Goal: Obtain resource: Download file/media

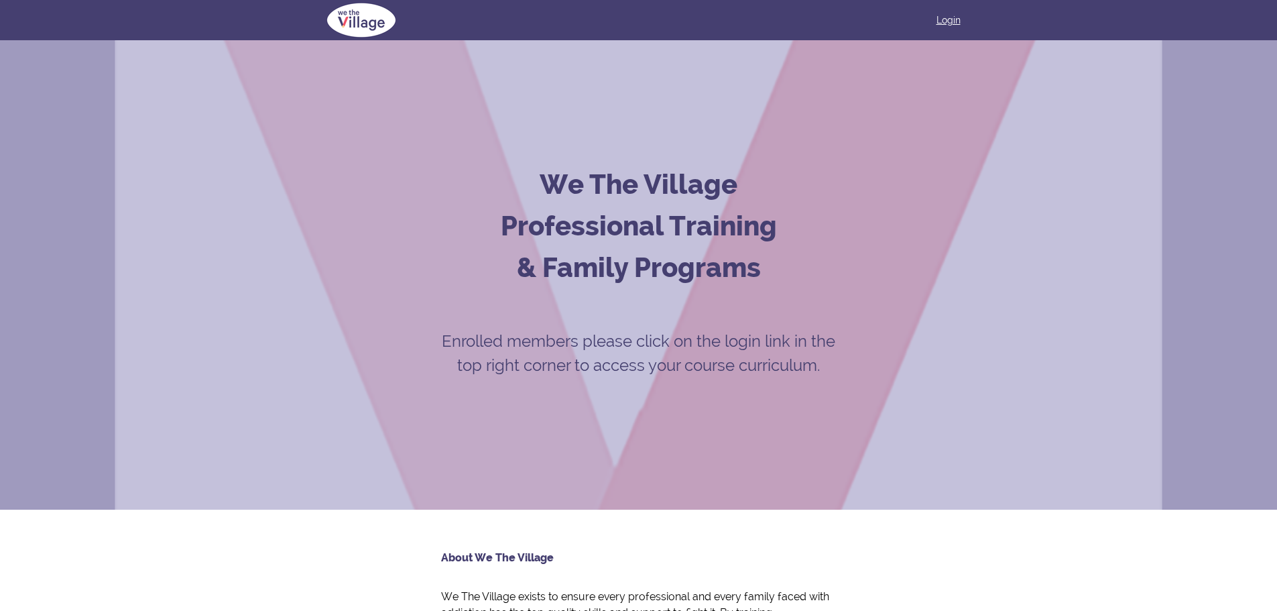
click at [953, 15] on link "Login" at bounding box center [949, 19] width 24 height 13
click at [943, 14] on link "Login" at bounding box center [949, 19] width 24 height 13
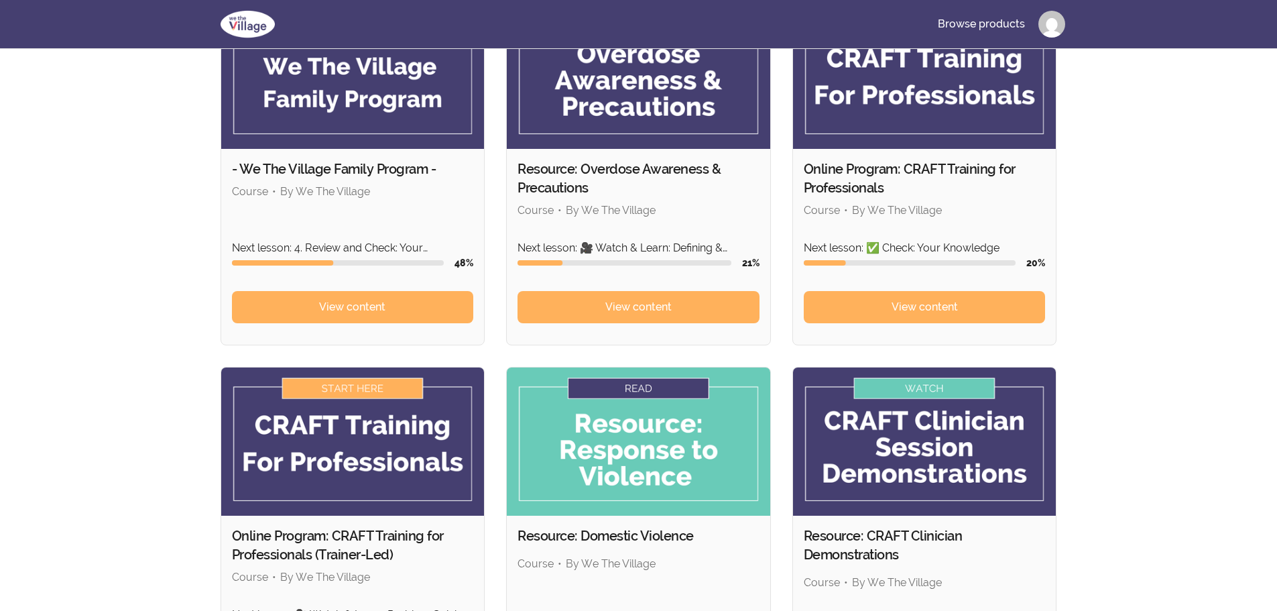
scroll to position [335, 0]
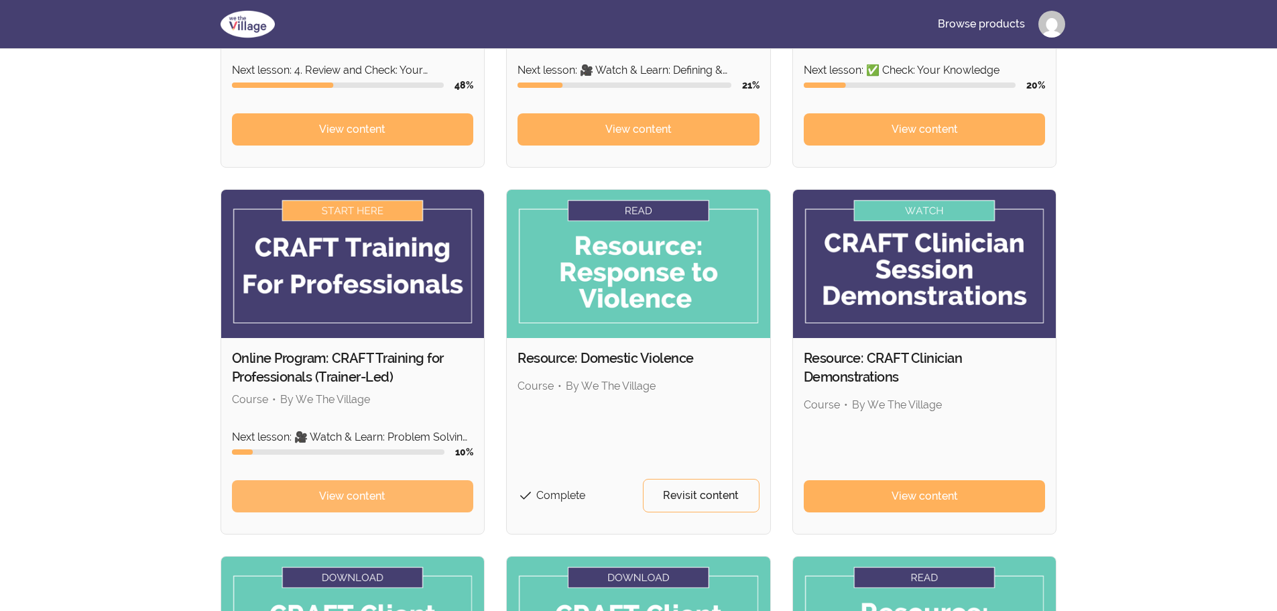
click at [318, 493] on link "View content" at bounding box center [353, 496] width 242 height 32
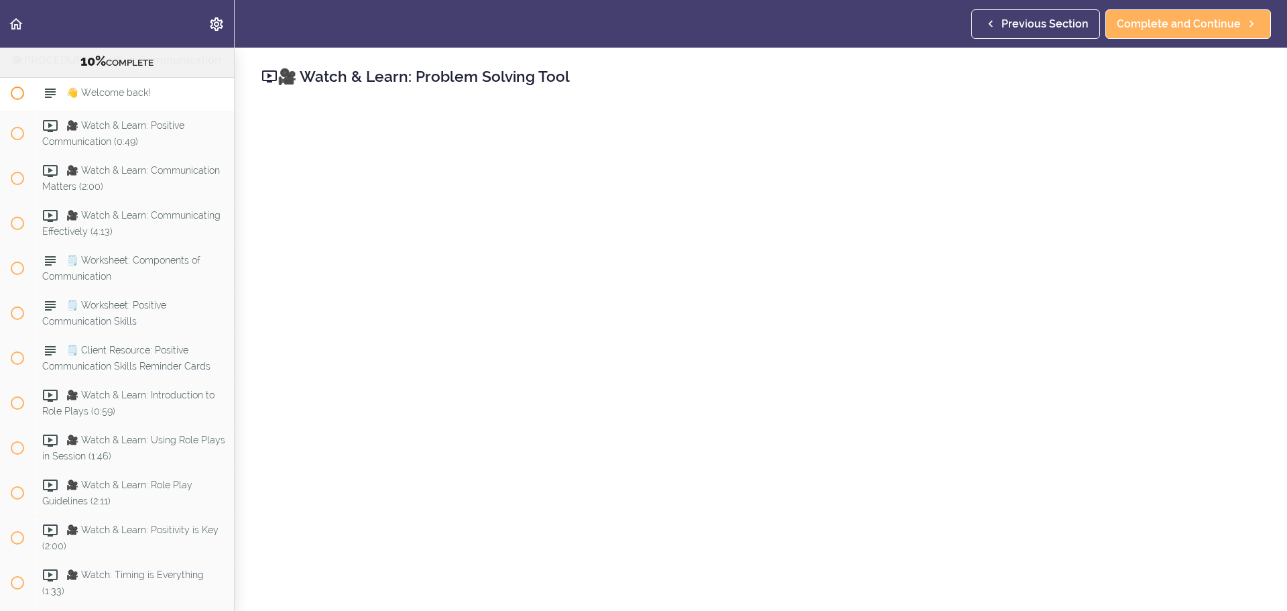
scroll to position [3453, 0]
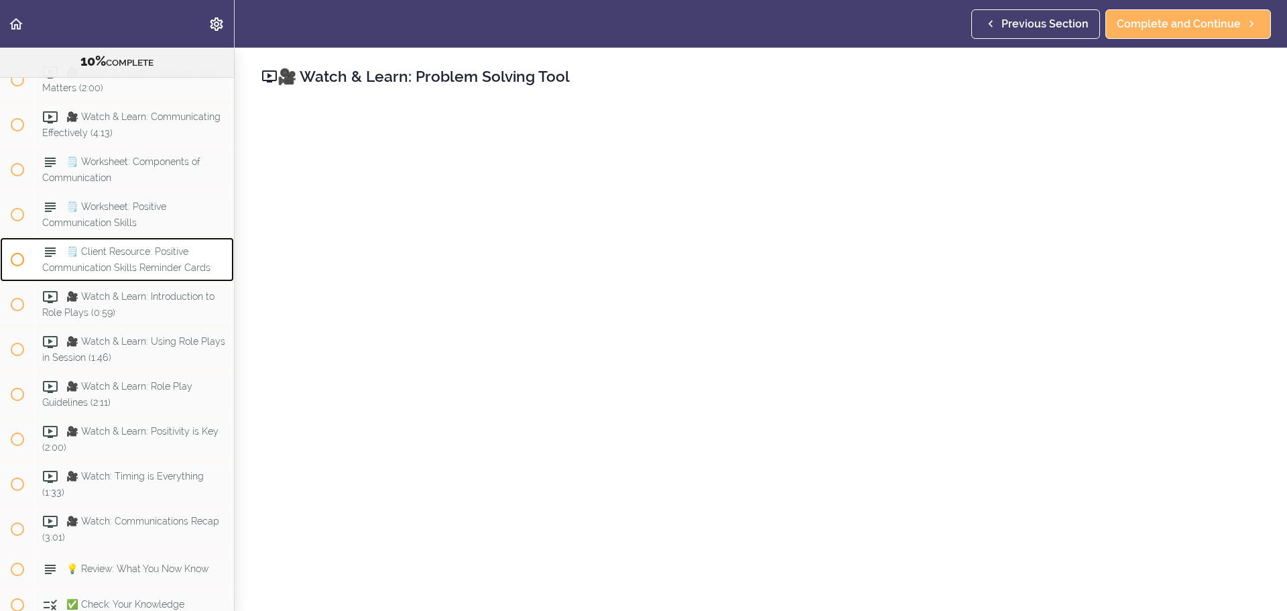
click at [155, 272] on span "🗒️ Client Resource: Positive Communication Skills Reminder Cards" at bounding box center [126, 259] width 168 height 26
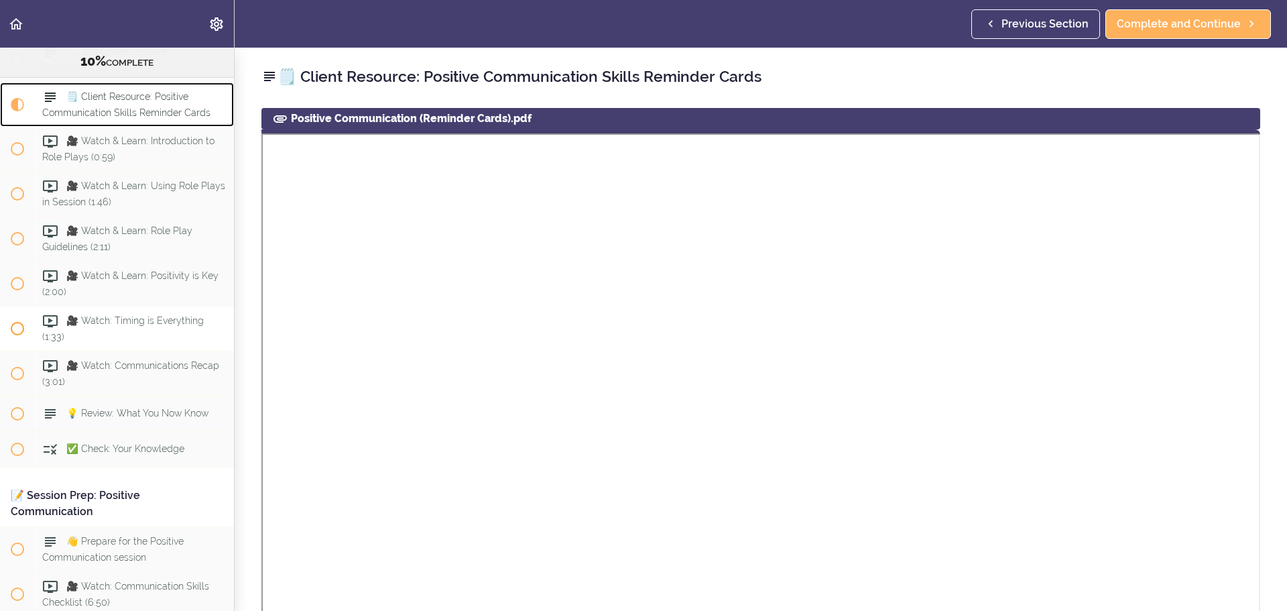
scroll to position [3576, 0]
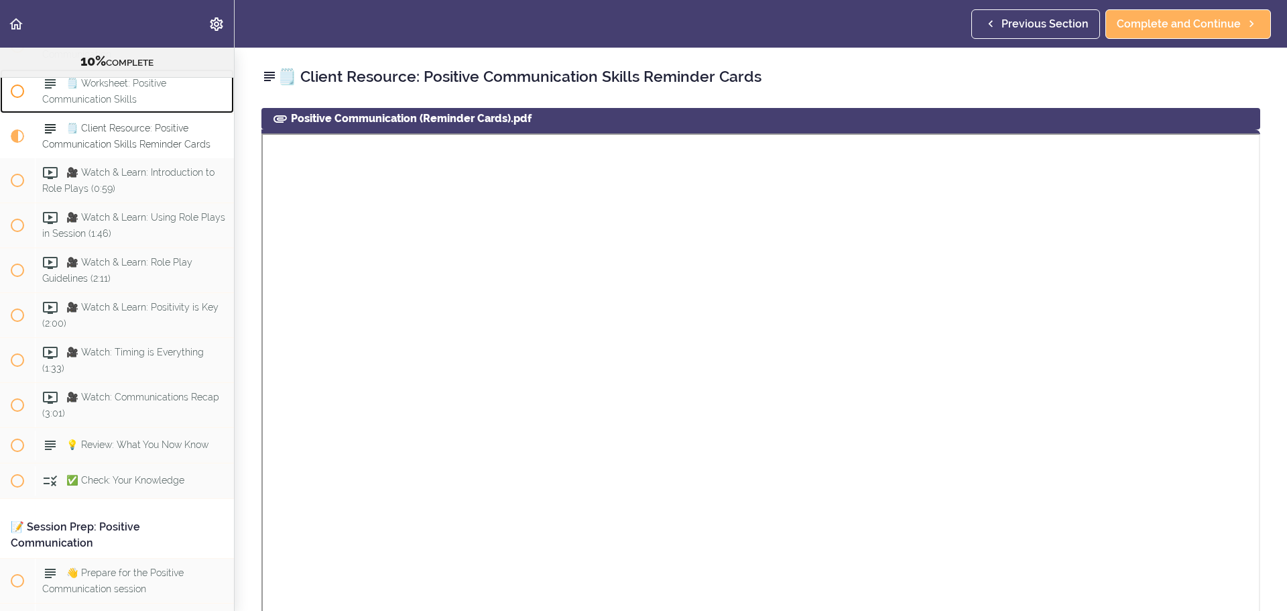
click at [158, 104] on span "🗒️ Worksheet: Positive Communication Skills" at bounding box center [104, 91] width 124 height 26
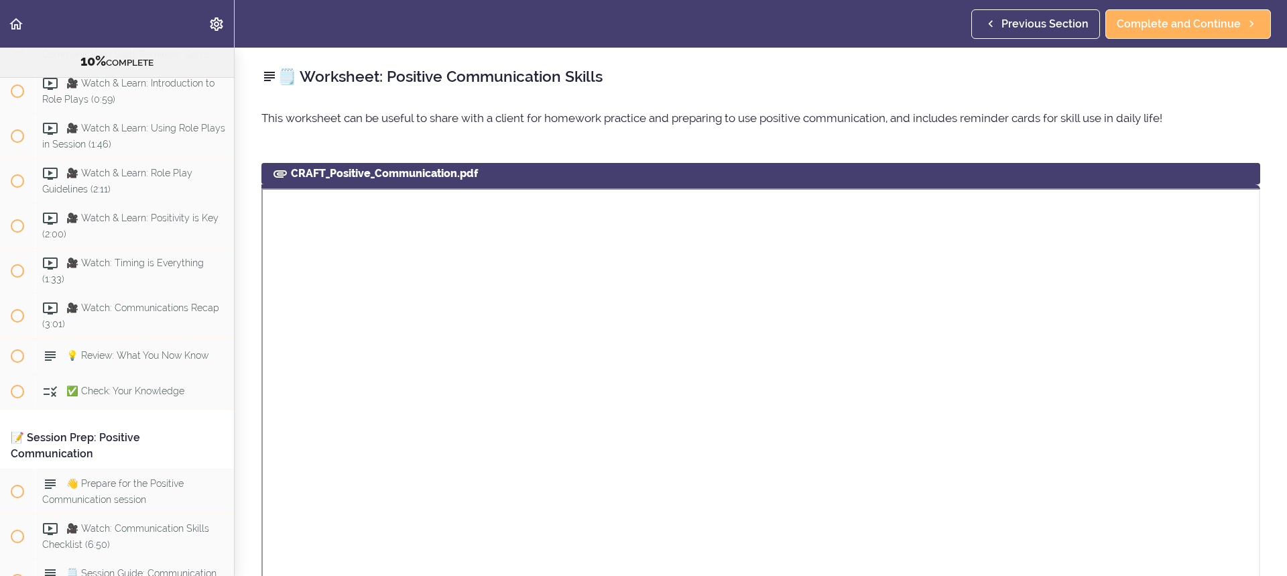
scroll to position [134, 0]
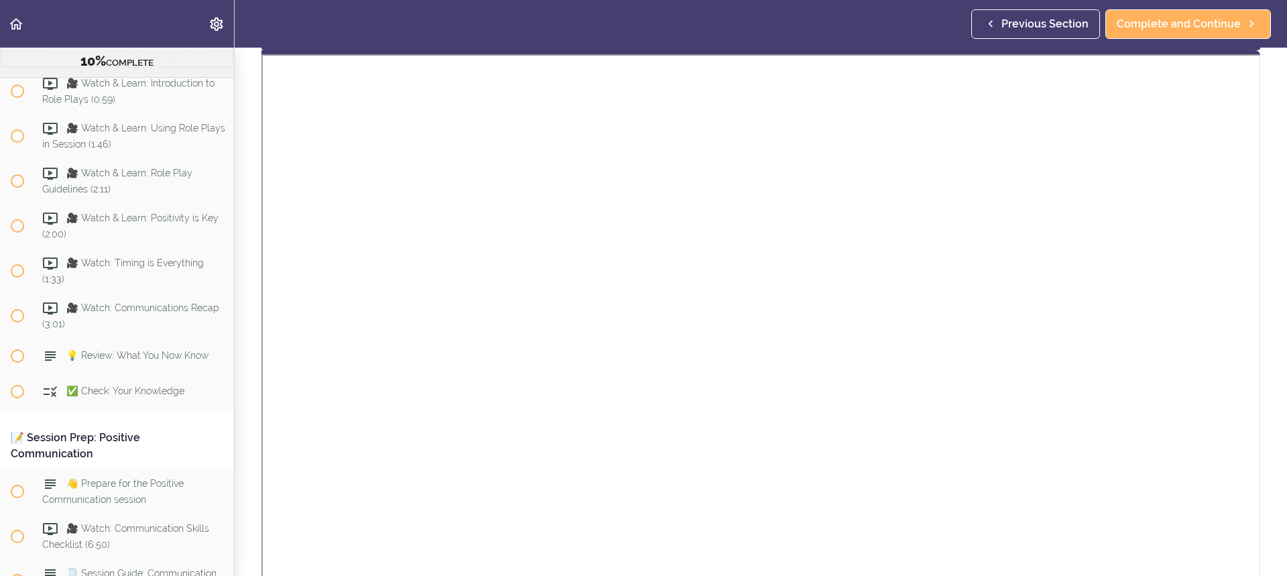
click at [156, 59] on span "🗒️ Client Resource: Positive Communication Skills Reminder Cards" at bounding box center [126, 46] width 168 height 26
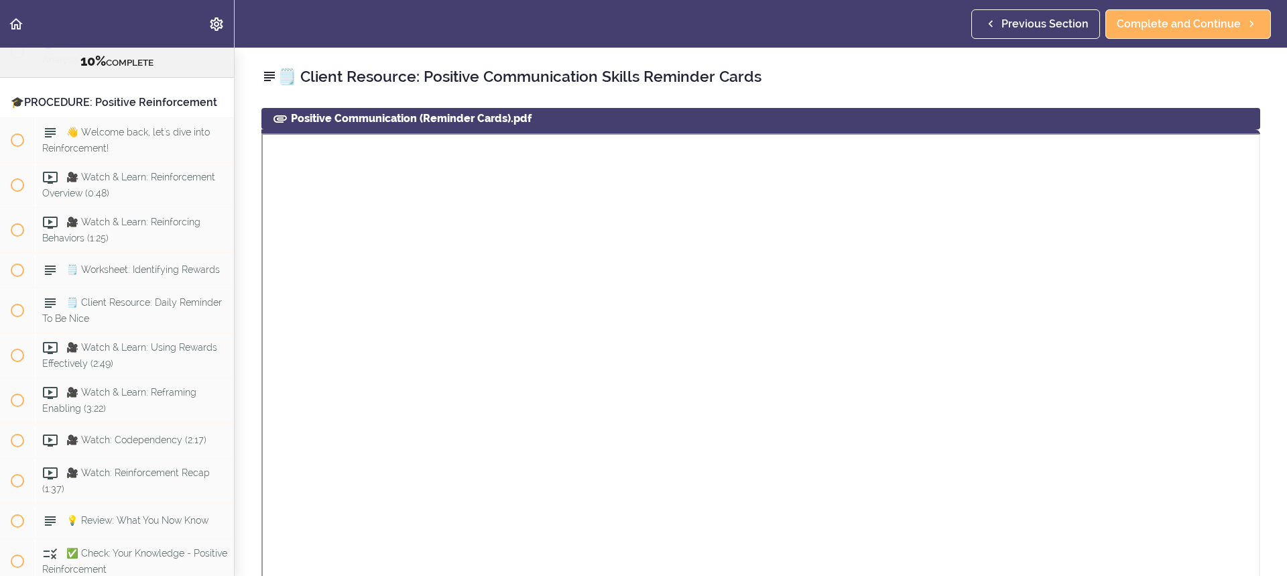
scroll to position [4917, 0]
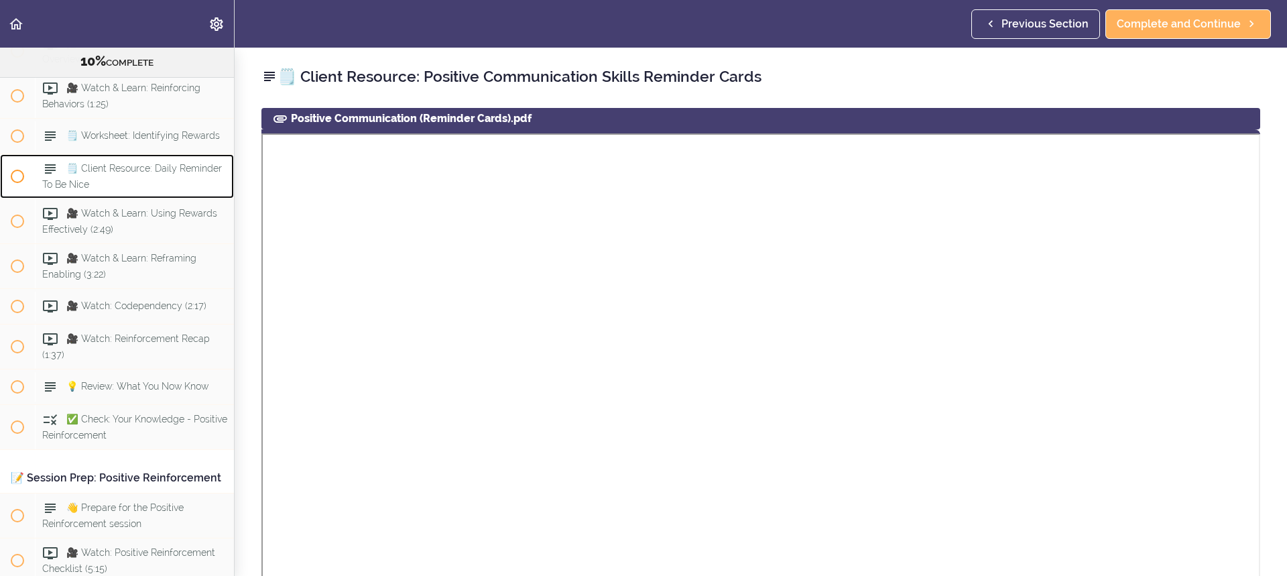
click at [137, 198] on div "🗒️ Client Resource: Daily Reminder To Be Nice" at bounding box center [134, 176] width 199 height 44
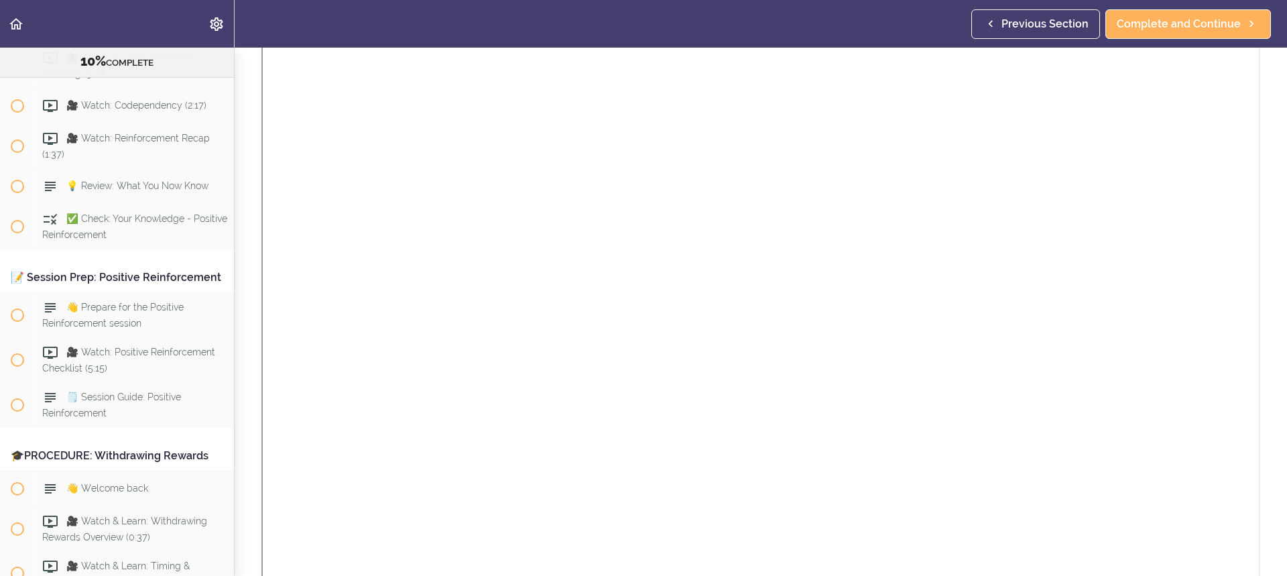
scroll to position [281, 0]
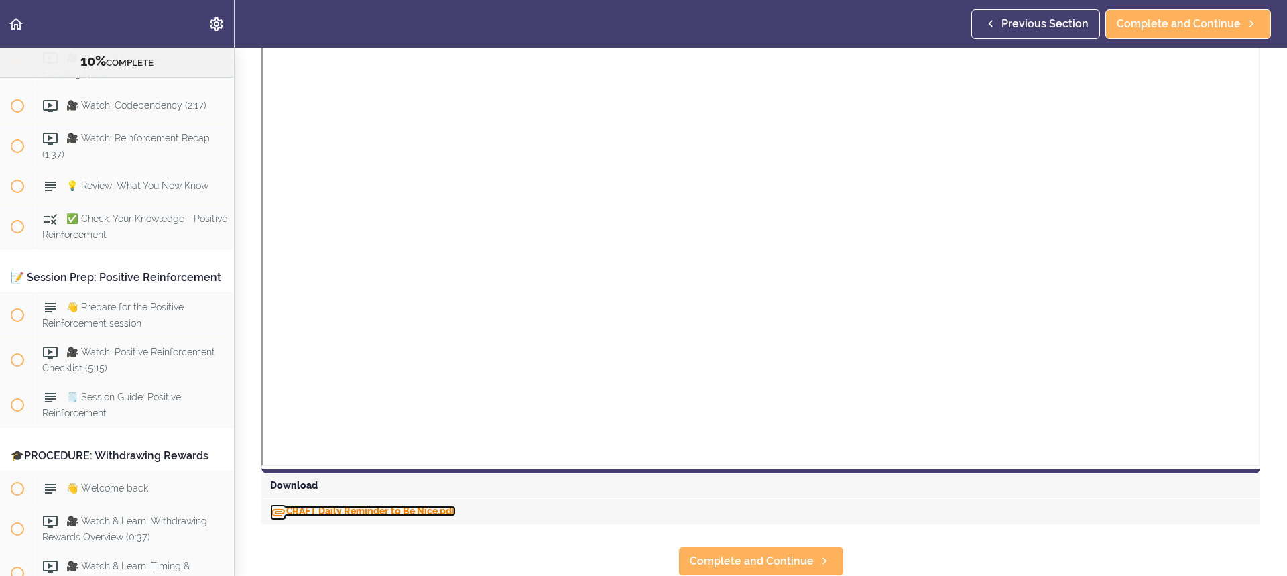
click at [384, 506] on link "CRAFT Daily Reminder to Be Nice.pdf" at bounding box center [363, 511] width 186 height 11
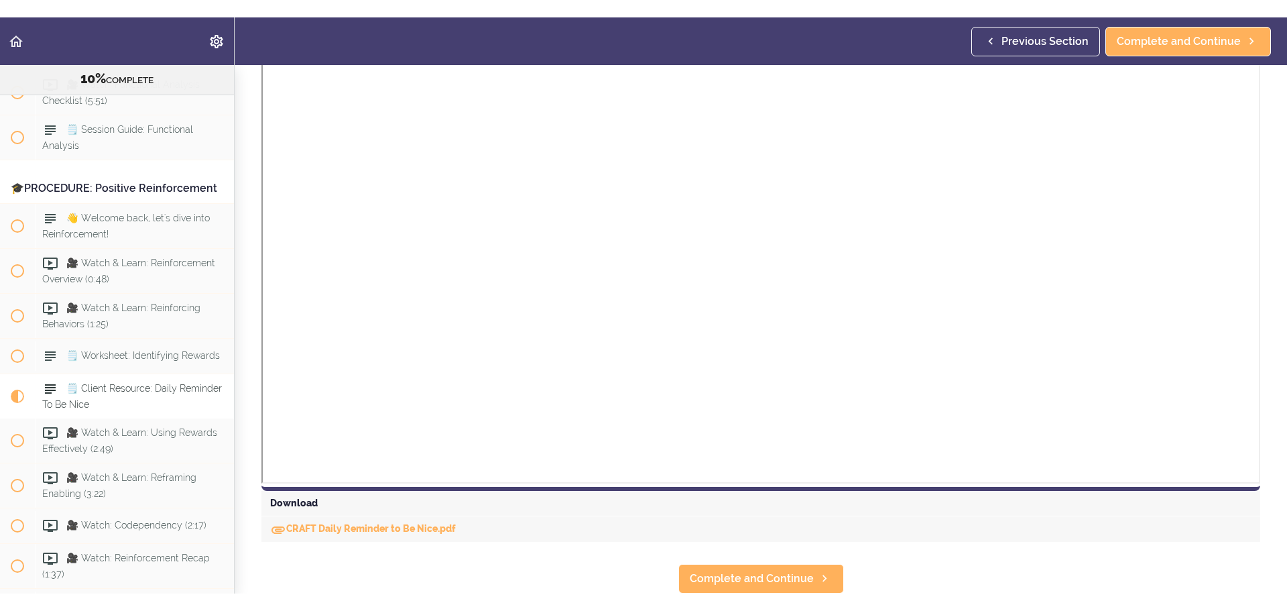
scroll to position [246, 0]
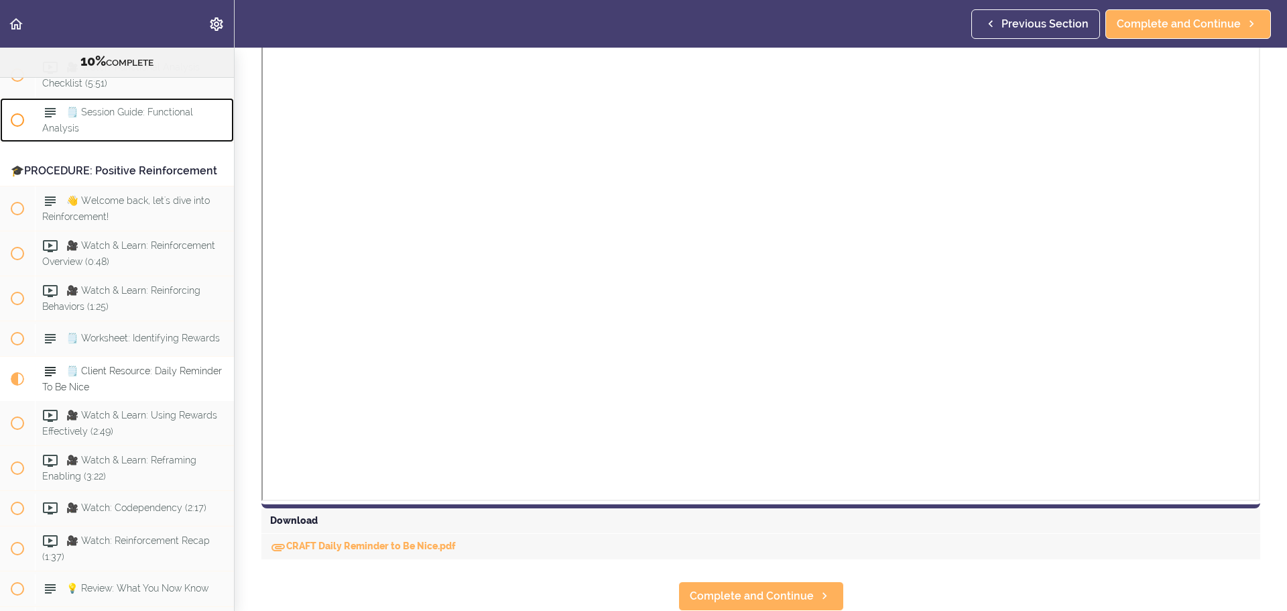
click at [142, 142] on div "🗒️ Session Guide: Functional Analysis" at bounding box center [134, 120] width 199 height 44
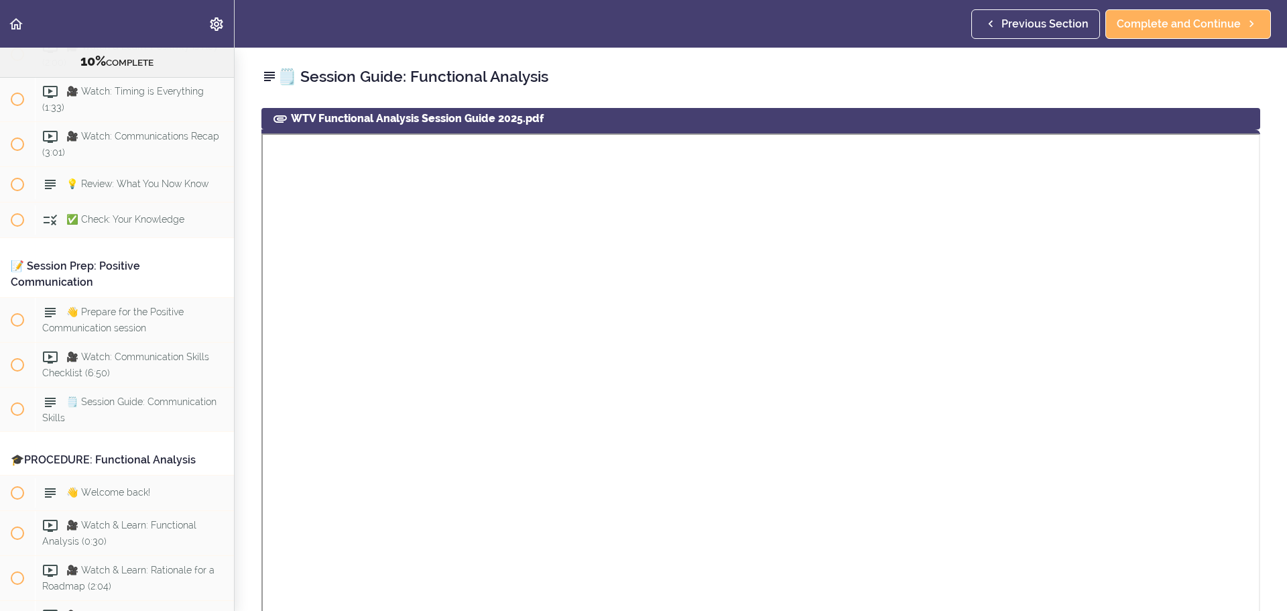
scroll to position [3905, 0]
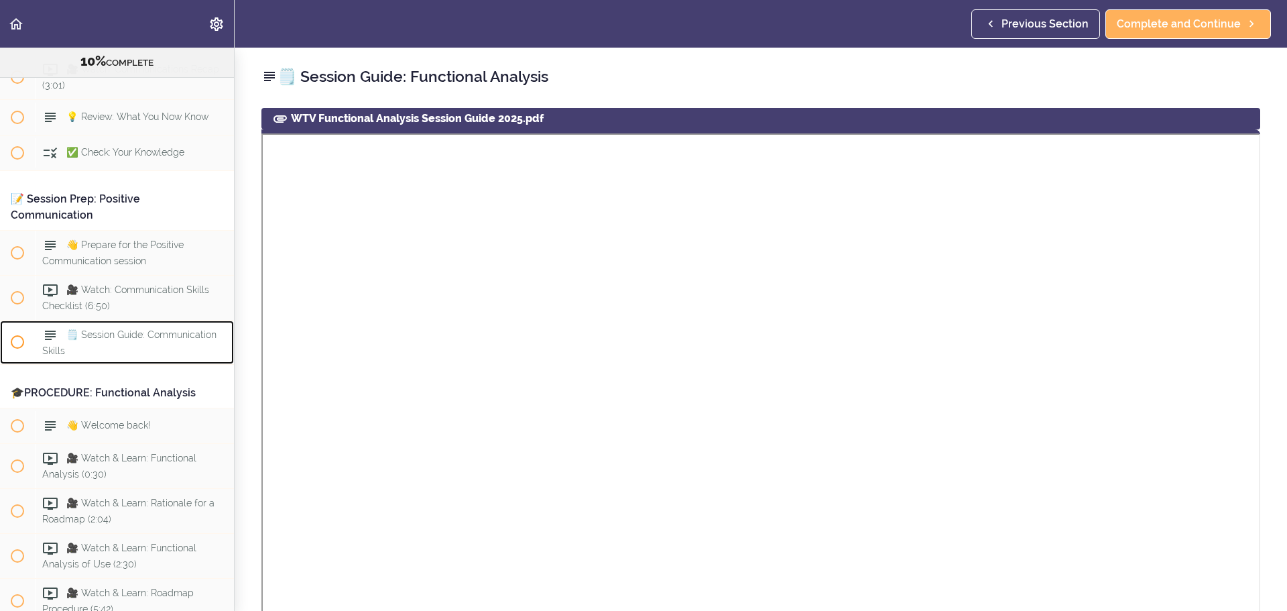
click at [149, 365] on div "🗒️ Session Guide: Communication Skills" at bounding box center [134, 342] width 199 height 44
